Goal: Transaction & Acquisition: Subscribe to service/newsletter

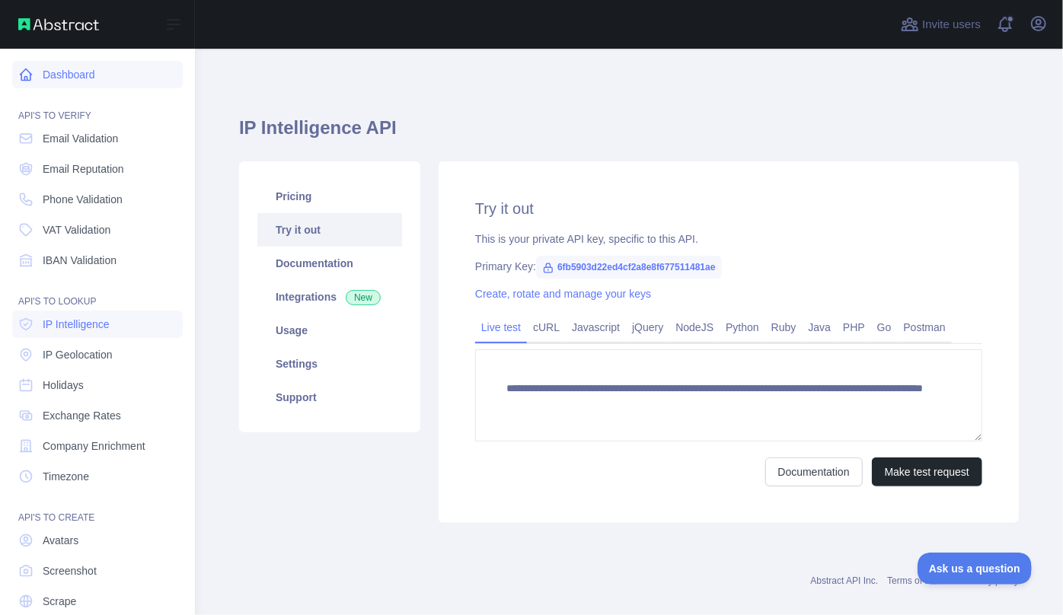
click at [27, 81] on icon at bounding box center [25, 74] width 15 height 15
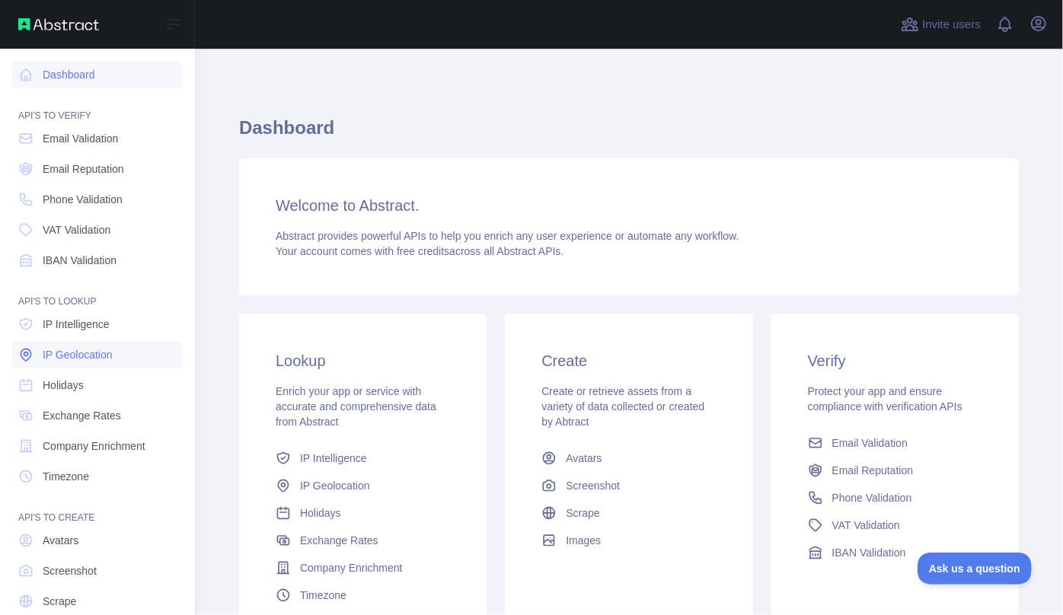
click at [97, 350] on span "IP Geolocation" at bounding box center [78, 354] width 70 height 15
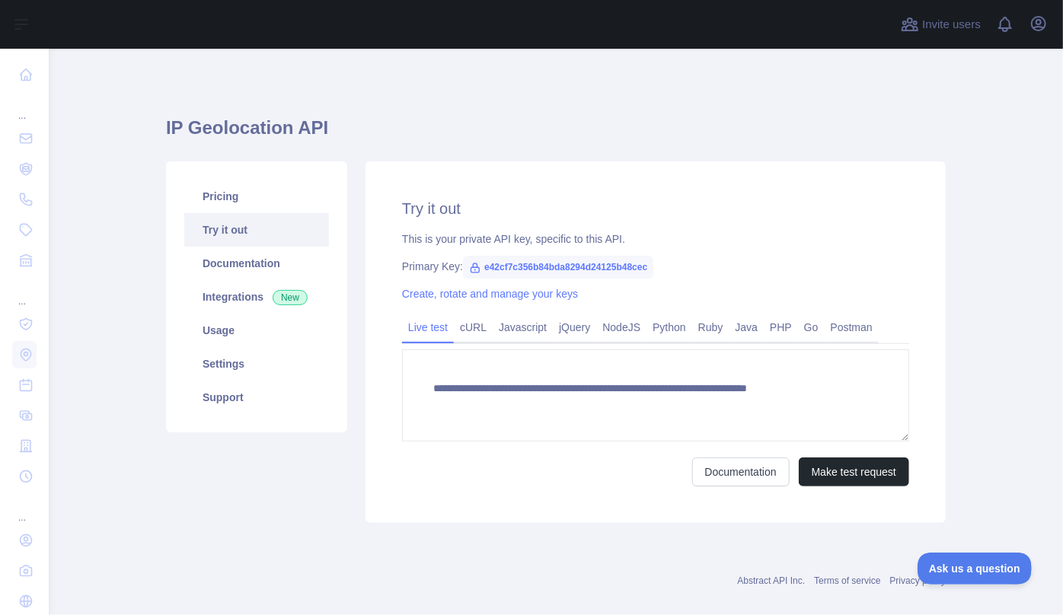
type textarea "**********"
click at [256, 207] on link "Pricing" at bounding box center [256, 197] width 145 height 34
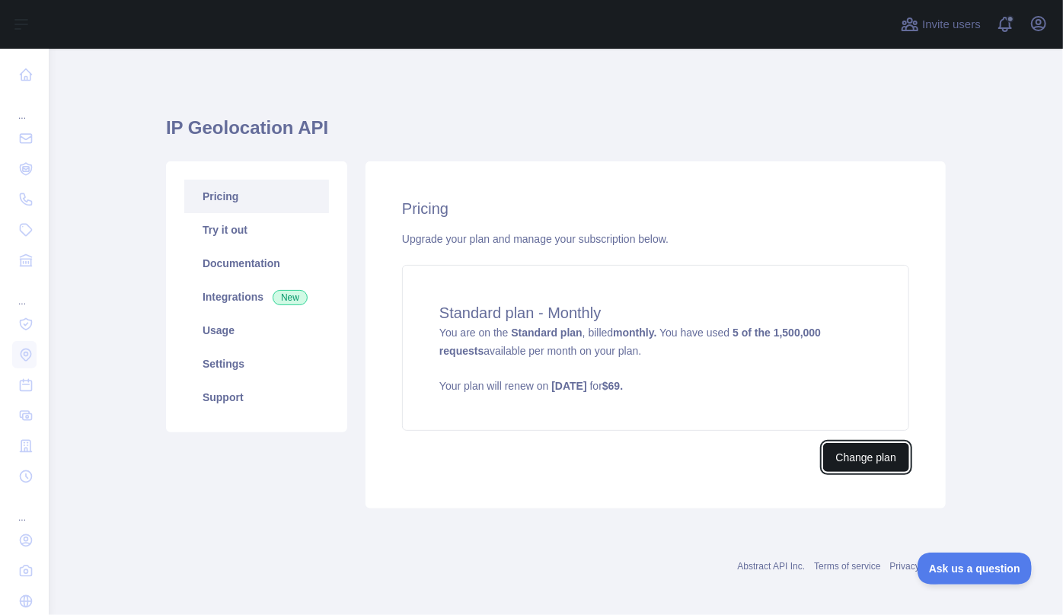
click at [852, 463] on button "Change plan" at bounding box center [866, 457] width 86 height 29
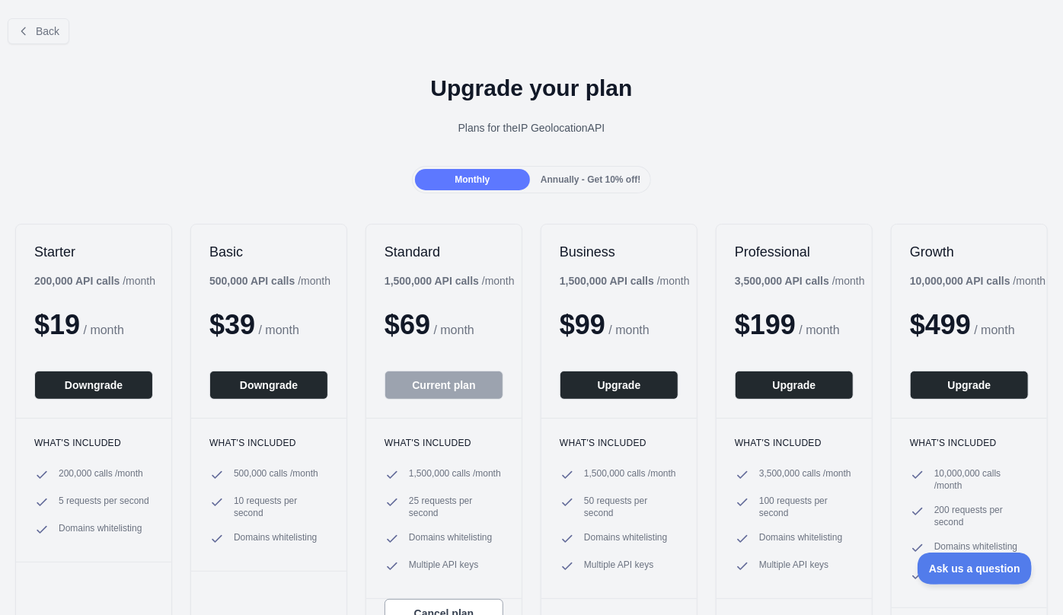
drag, startPoint x: 931, startPoint y: 296, endPoint x: 898, endPoint y: 274, distance: 40.1
click at [898, 274] on div "Growth 10,000,000 API calls / month $ 499 / month Upgrade" at bounding box center [969, 321] width 155 height 193
drag, startPoint x: 904, startPoint y: 279, endPoint x: 956, endPoint y: 299, distance: 56.2
click at [956, 289] on div "10,000,000 API calls / month" at bounding box center [978, 280] width 136 height 15
